Goal: Transaction & Acquisition: Download file/media

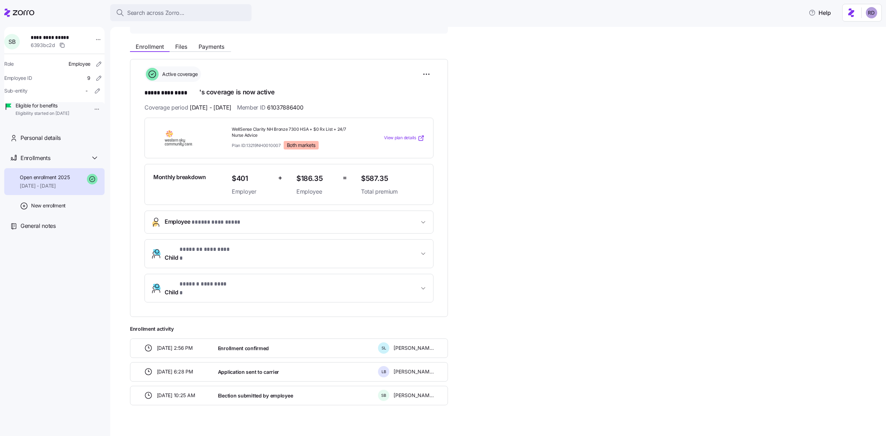
scroll to position [71, 0]
click at [567, 232] on div "**********" at bounding box center [503, 222] width 746 height 366
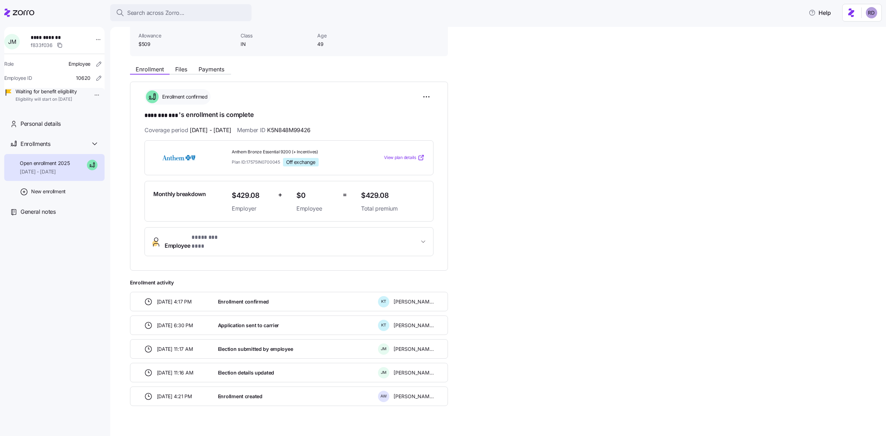
scroll to position [52, 0]
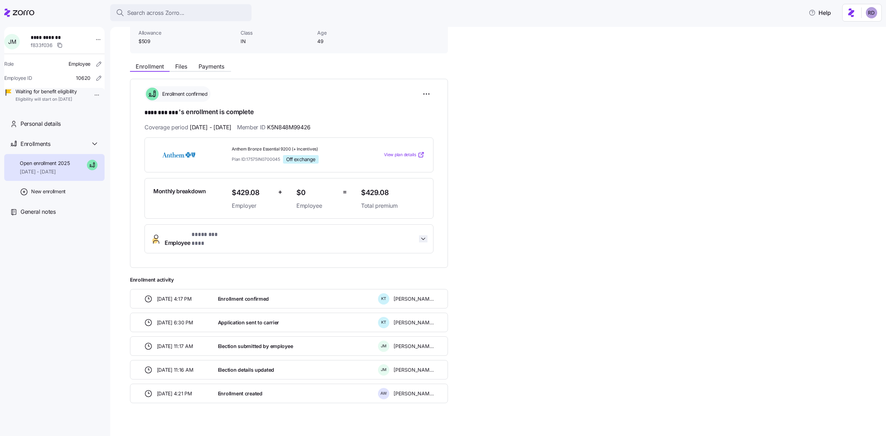
click at [422, 235] on icon "button" at bounding box center [423, 238] width 7 height 7
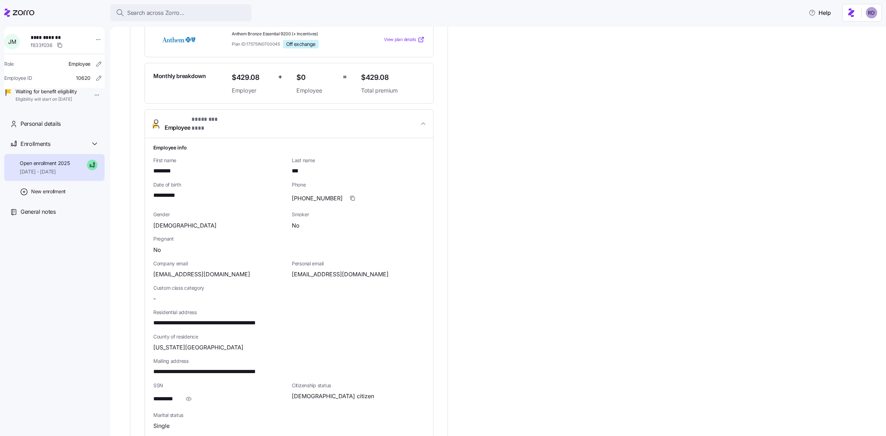
scroll to position [166, 0]
click at [424, 121] on icon "button" at bounding box center [423, 124] width 7 height 7
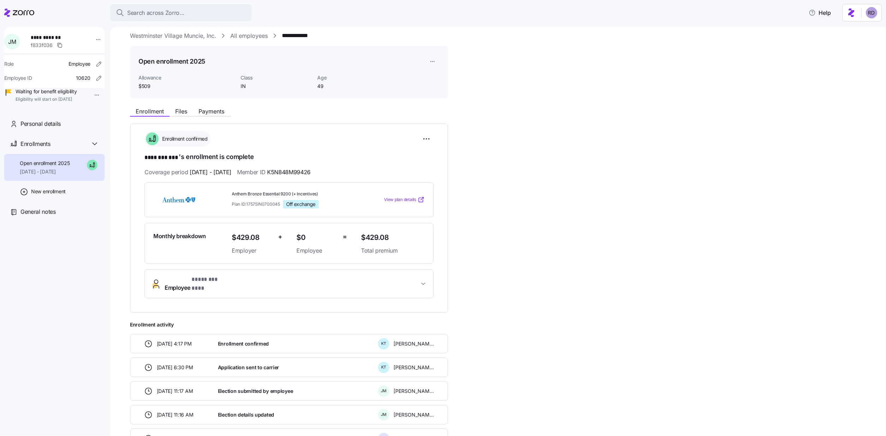
scroll to position [0, 0]
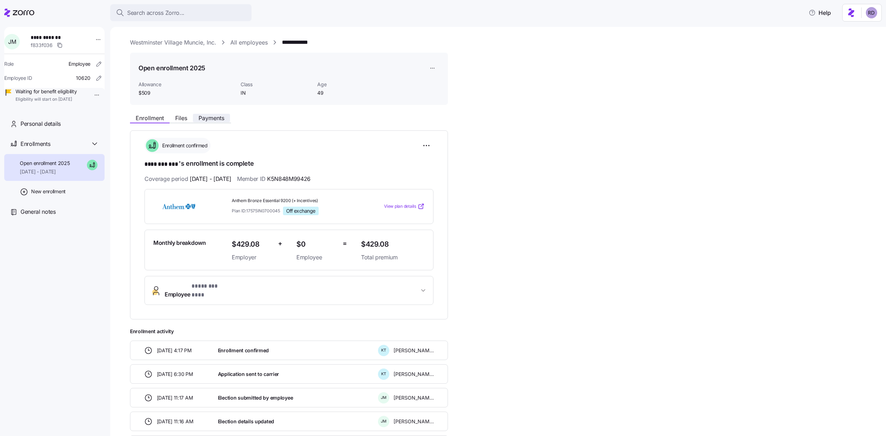
click at [203, 120] on span "Payments" at bounding box center [212, 118] width 26 height 6
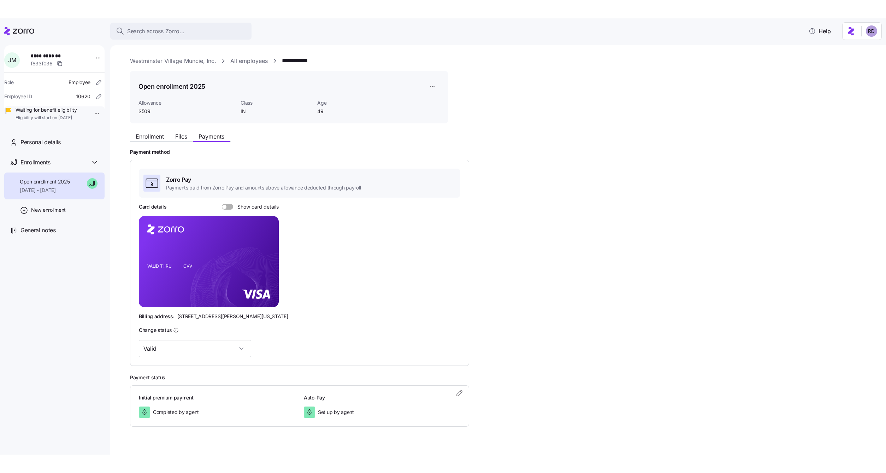
scroll to position [14, 0]
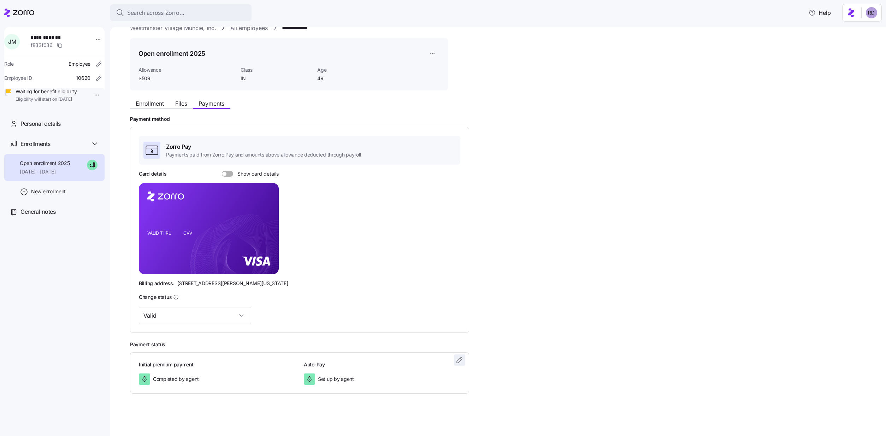
click at [460, 365] on span "button" at bounding box center [460, 360] width 11 height 11
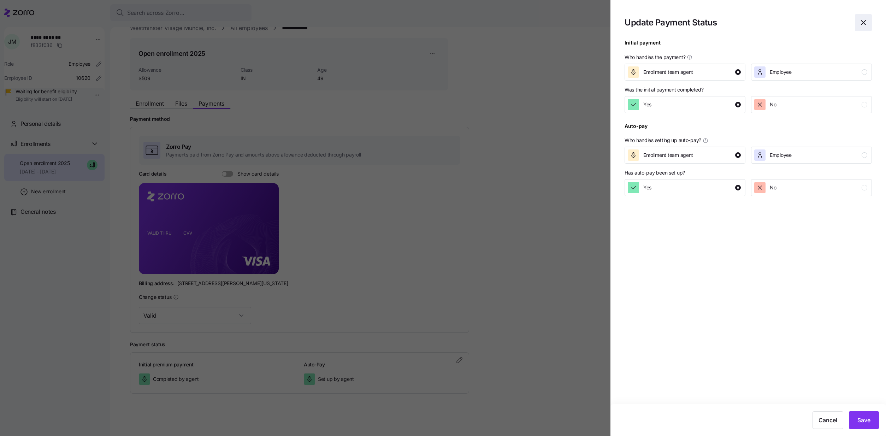
click at [868, 18] on span "button" at bounding box center [864, 22] width 16 height 16
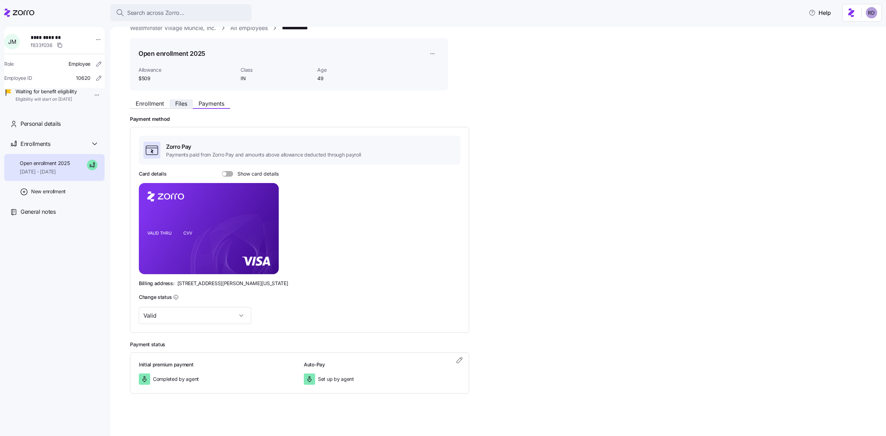
click at [177, 106] on span "Files" at bounding box center [181, 104] width 12 height 6
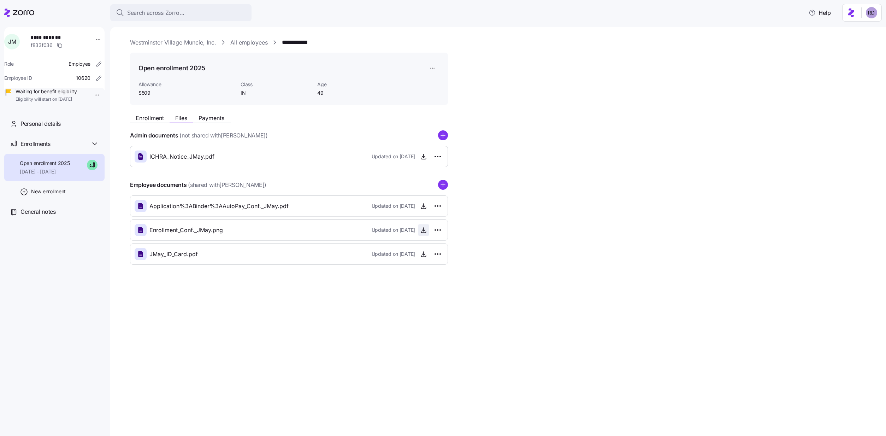
click at [422, 230] on icon "button" at bounding box center [423, 230] width 7 height 7
